Goal: Task Accomplishment & Management: Use online tool/utility

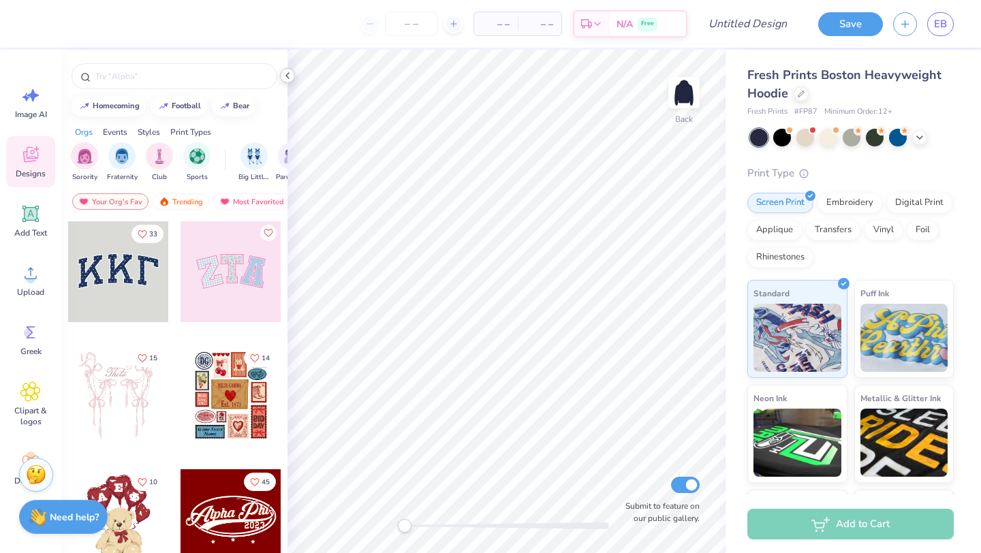
click at [286, 74] on icon at bounding box center [287, 75] width 11 height 11
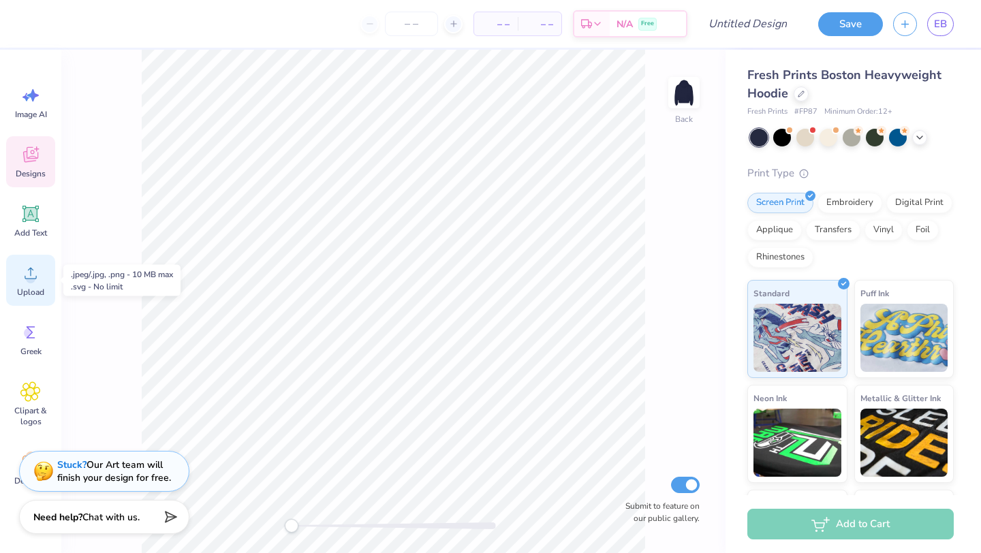
click at [36, 275] on icon at bounding box center [30, 273] width 20 height 20
click at [417, 22] on input "number" at bounding box center [411, 24] width 53 height 25
click at [859, 202] on div "Embroidery" at bounding box center [849, 201] width 65 height 20
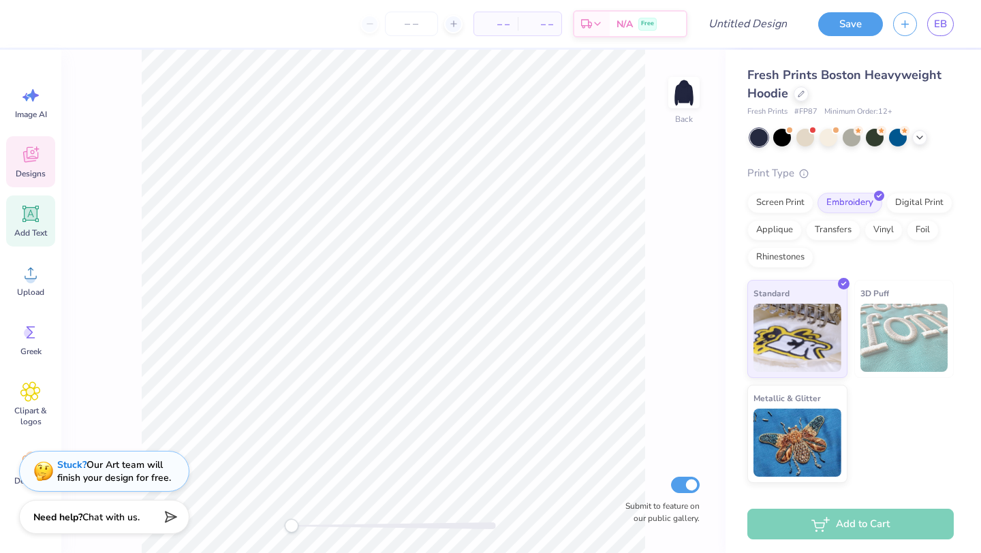
click at [37, 217] on icon at bounding box center [30, 214] width 16 height 16
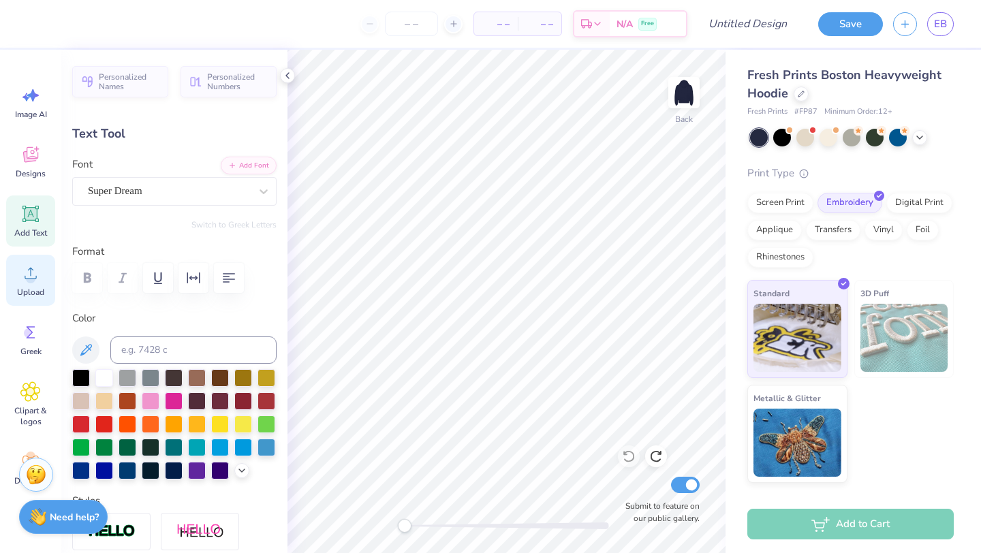
click at [34, 276] on circle at bounding box center [31, 279] width 10 height 10
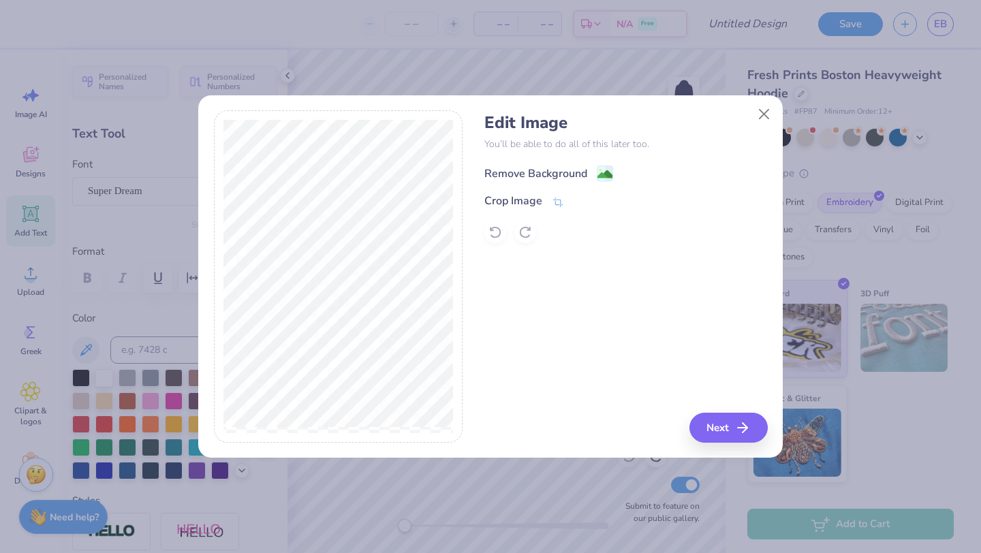
click at [607, 179] on image at bounding box center [604, 174] width 15 height 15
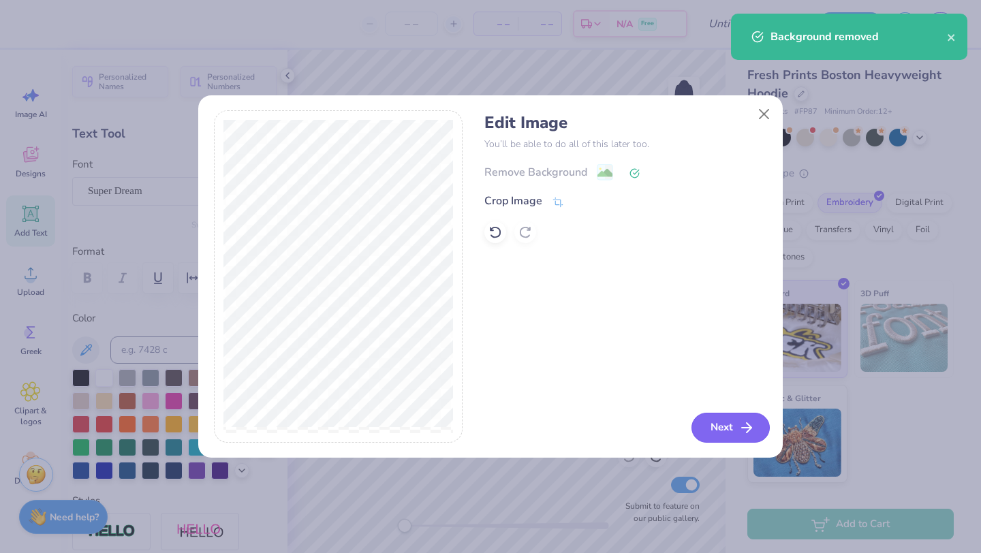
click at [721, 437] on button "Next" at bounding box center [730, 428] width 78 height 30
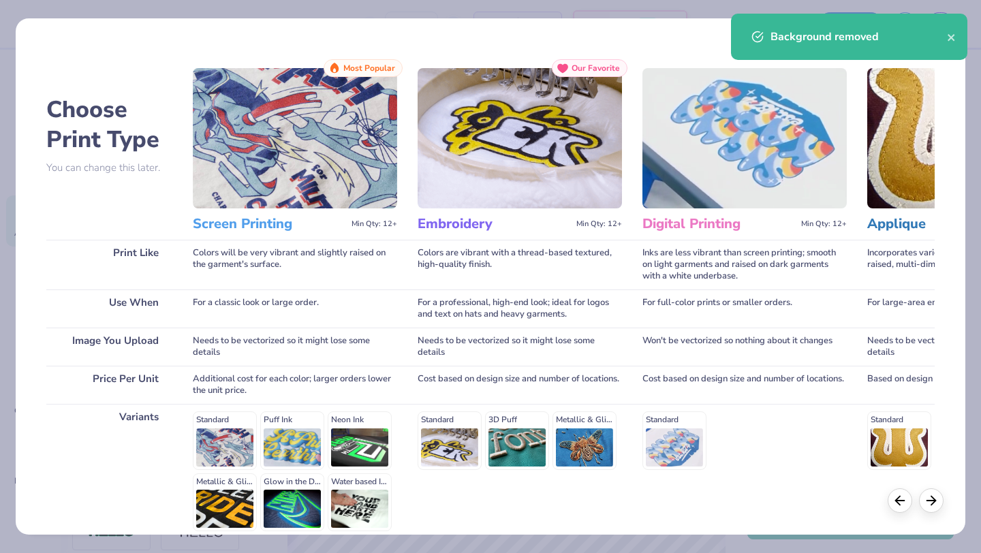
scroll to position [95, 0]
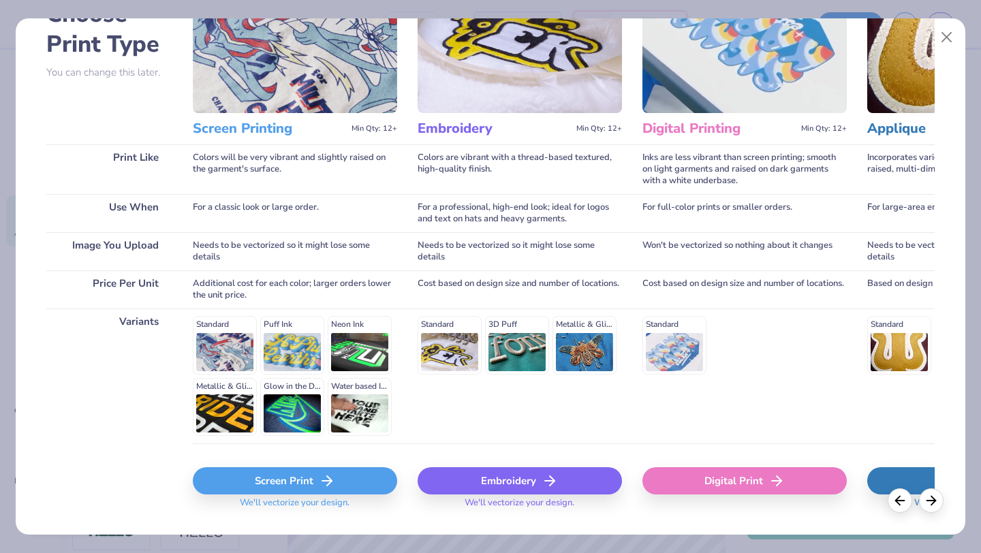
click at [450, 353] on div "Standard 3D Puff Metallic & Glitter" at bounding box center [519, 345] width 204 height 58
click at [474, 479] on div "Embroidery" at bounding box center [519, 480] width 204 height 27
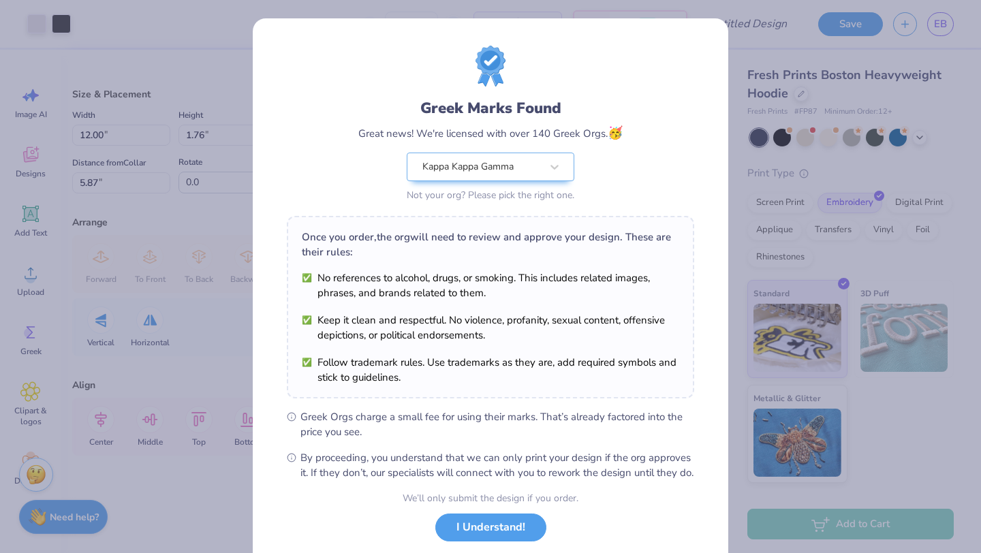
scroll to position [84, 0]
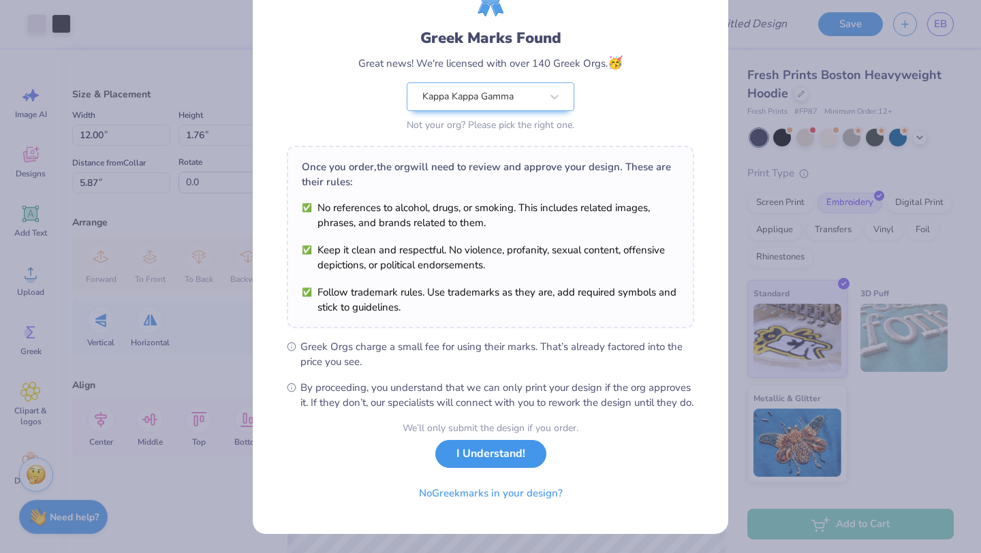
click at [499, 456] on button "I Understand!" at bounding box center [490, 454] width 111 height 28
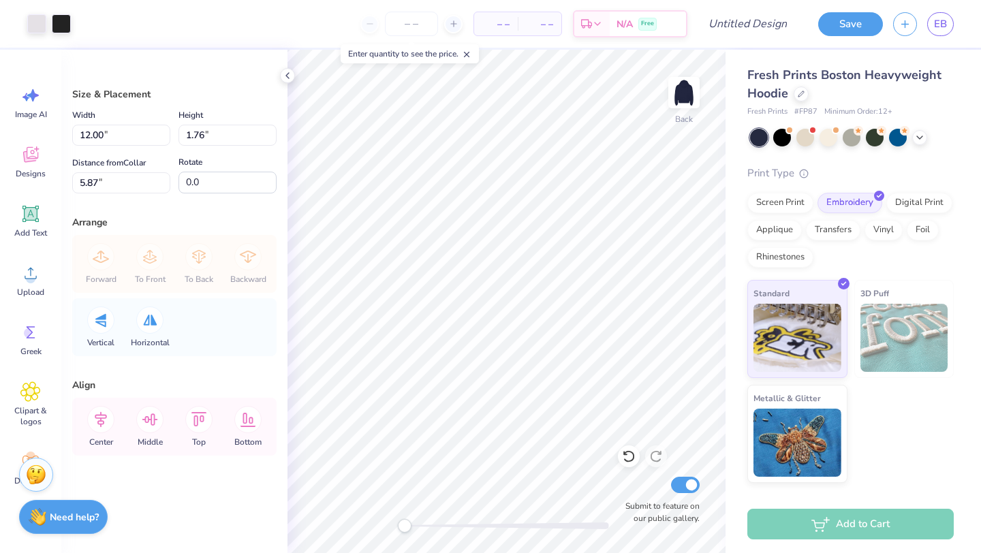
scroll to position [0, 0]
click at [288, 78] on icon at bounding box center [287, 75] width 11 height 11
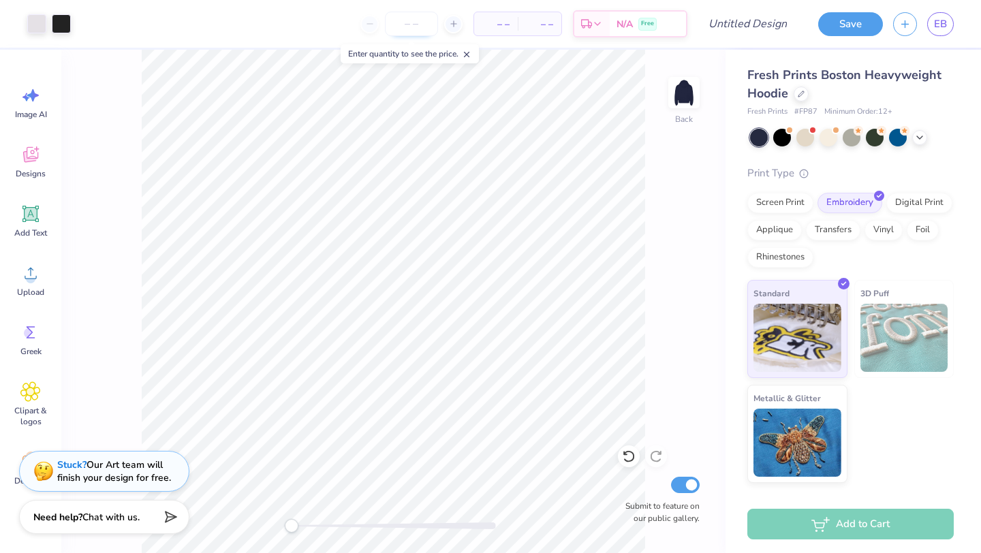
click at [400, 29] on input "number" at bounding box center [411, 24] width 53 height 25
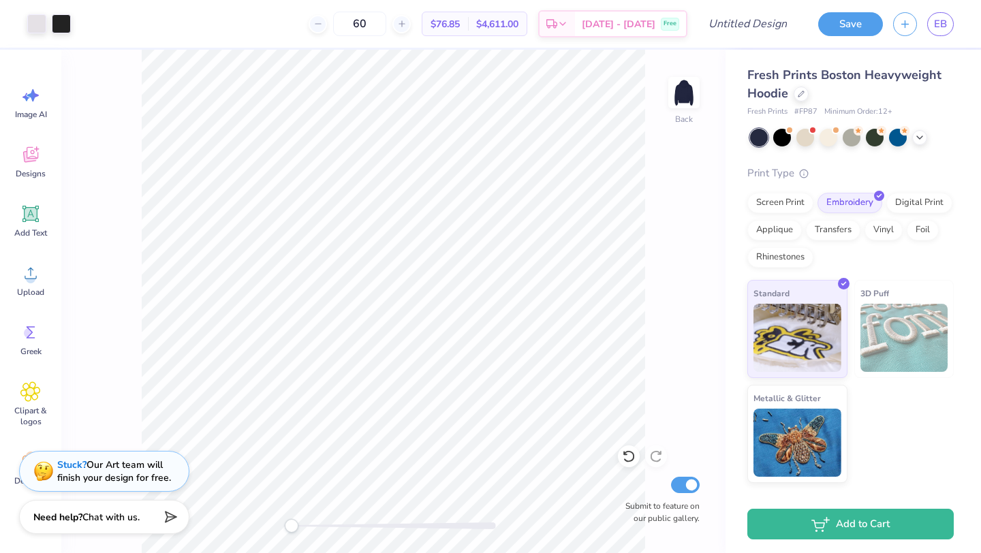
type input "60"
type input "6.82"
type input "1.00"
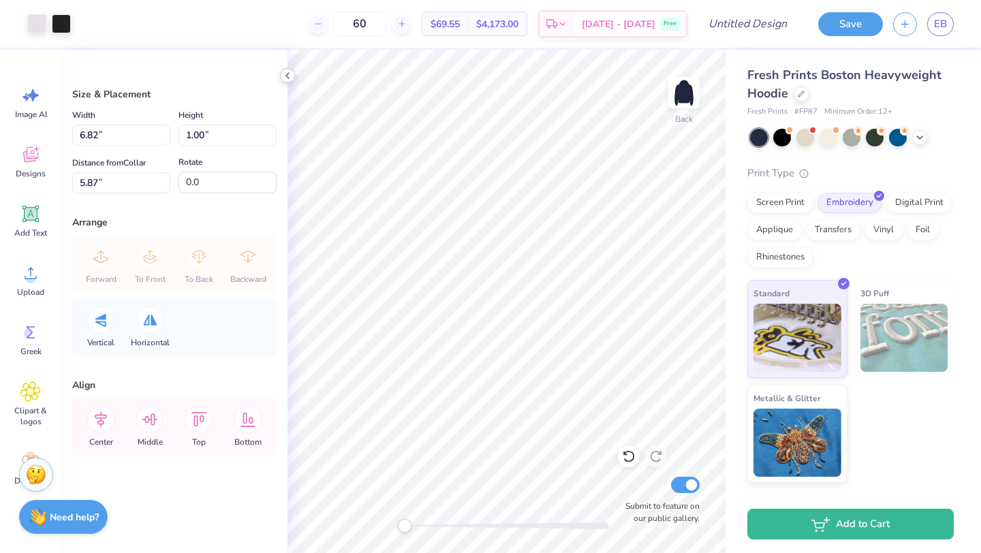
click at [285, 70] on icon at bounding box center [287, 75] width 11 height 11
click at [290, 70] on icon at bounding box center [287, 75] width 11 height 11
